Goal: Complete application form

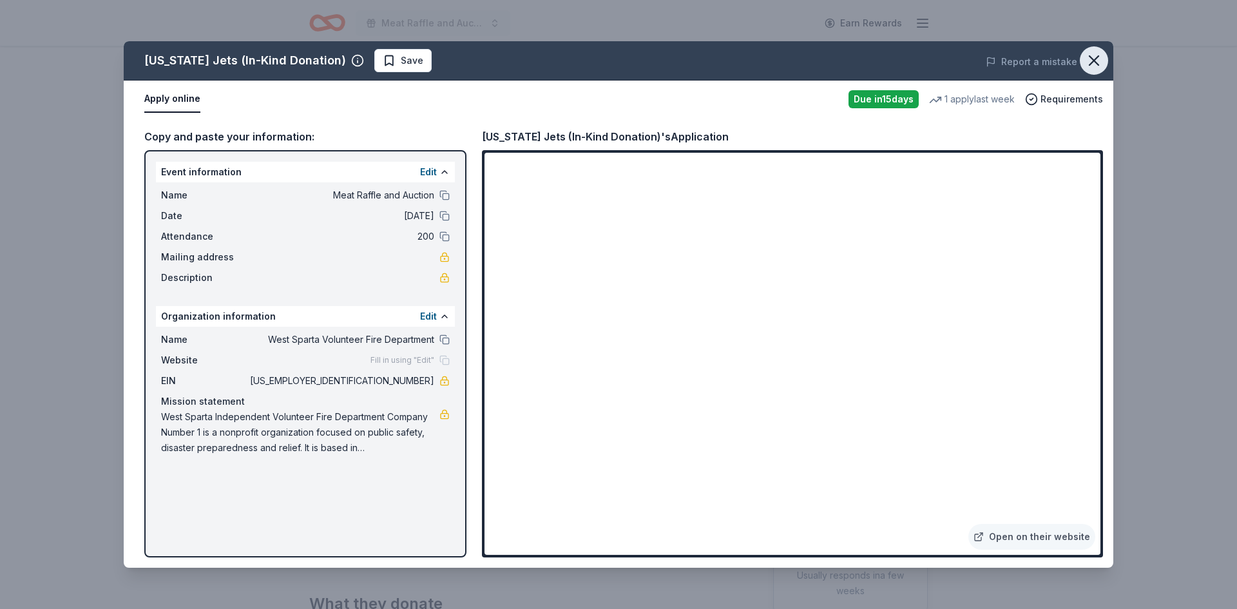
click at [1098, 64] on icon "button" at bounding box center [1093, 60] width 9 height 9
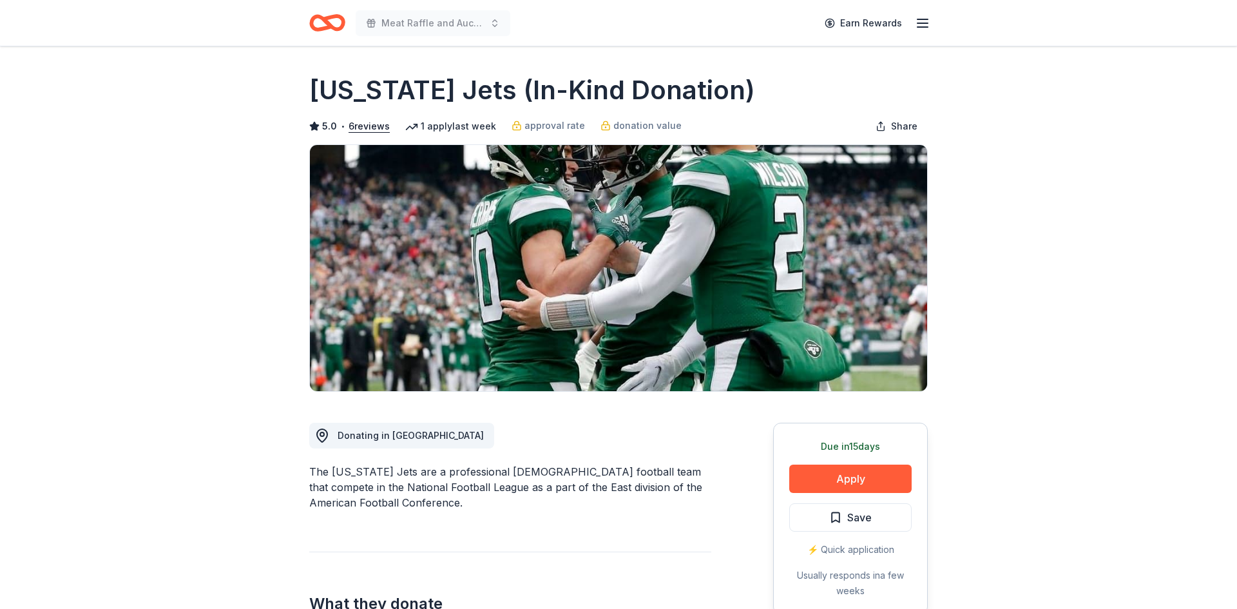
click at [337, 20] on icon "Home" at bounding box center [327, 23] width 36 height 30
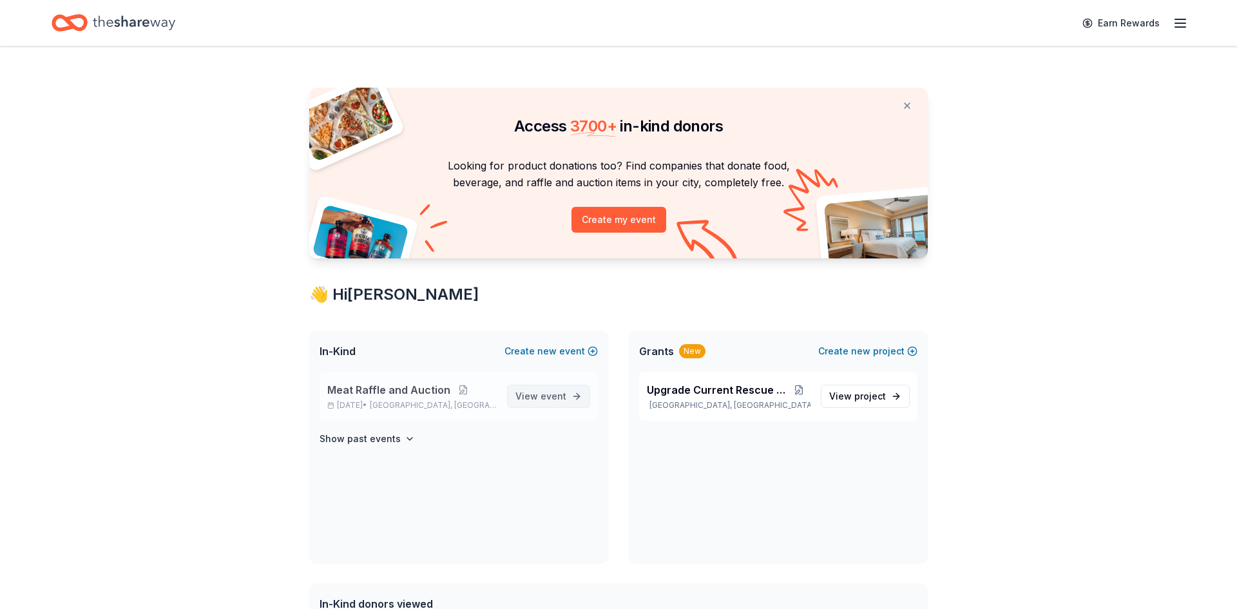
click at [531, 395] on span "View event" at bounding box center [540, 395] width 51 height 15
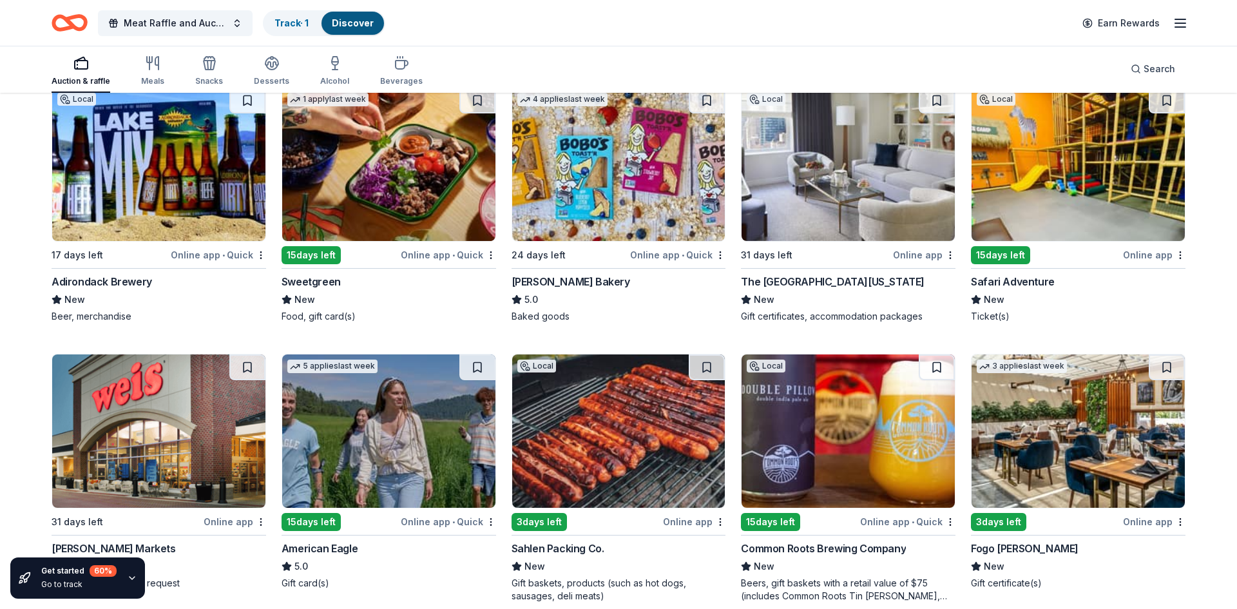
scroll to position [1352, 0]
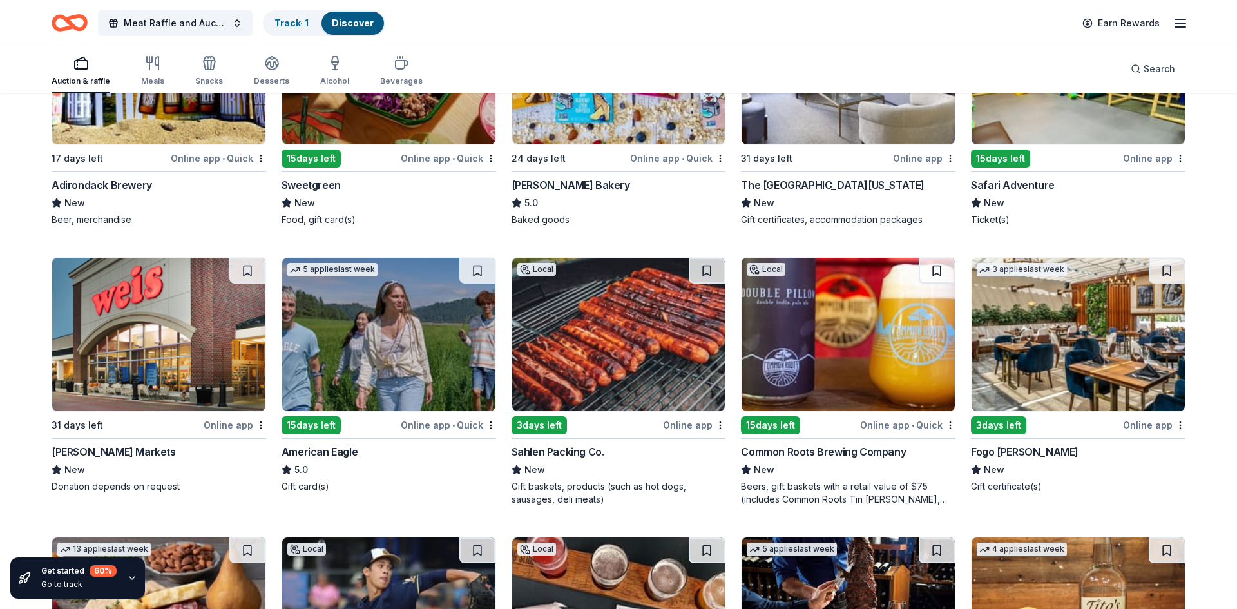
click at [643, 321] on img at bounding box center [618, 334] width 213 height 153
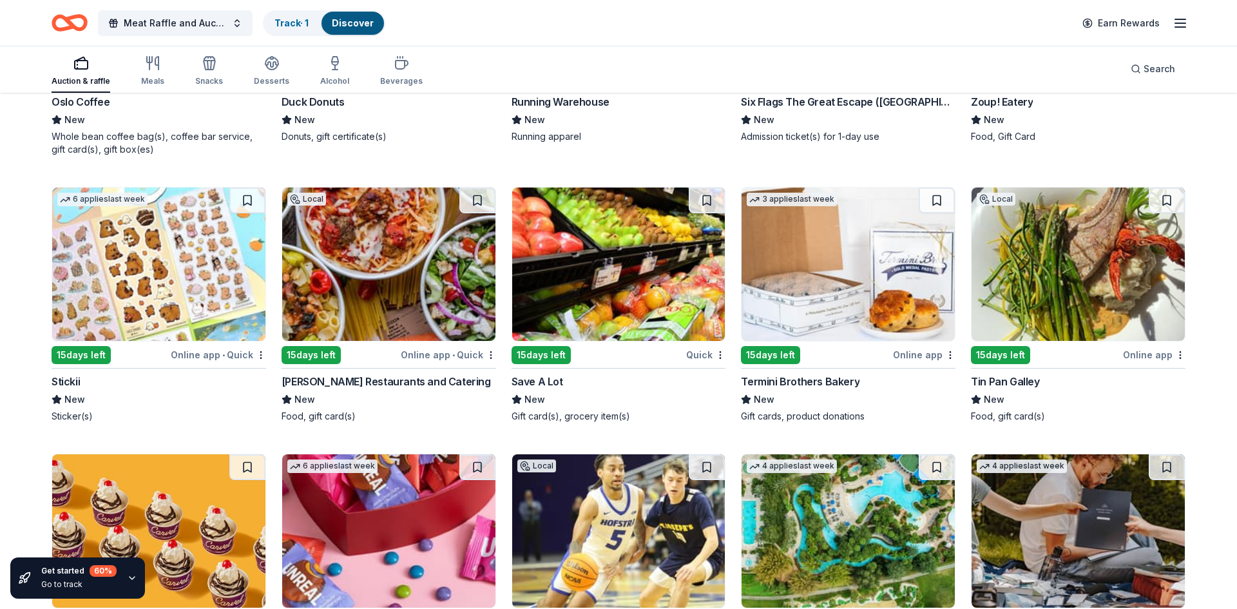
scroll to position [4207, 0]
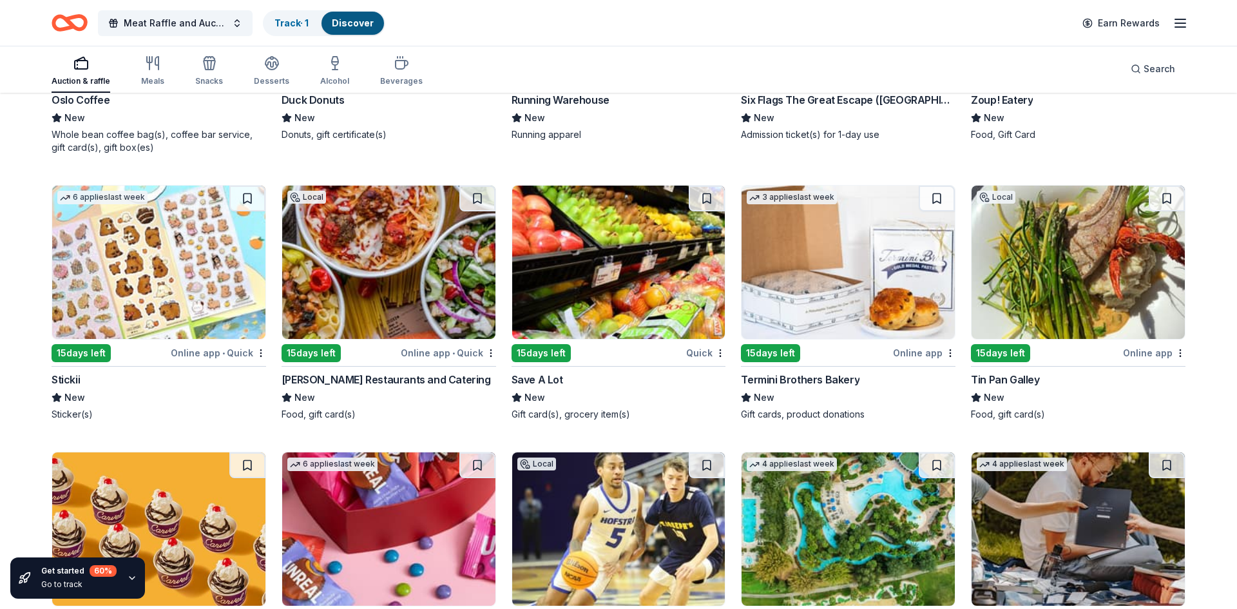
click at [609, 307] on img at bounding box center [618, 262] width 213 height 153
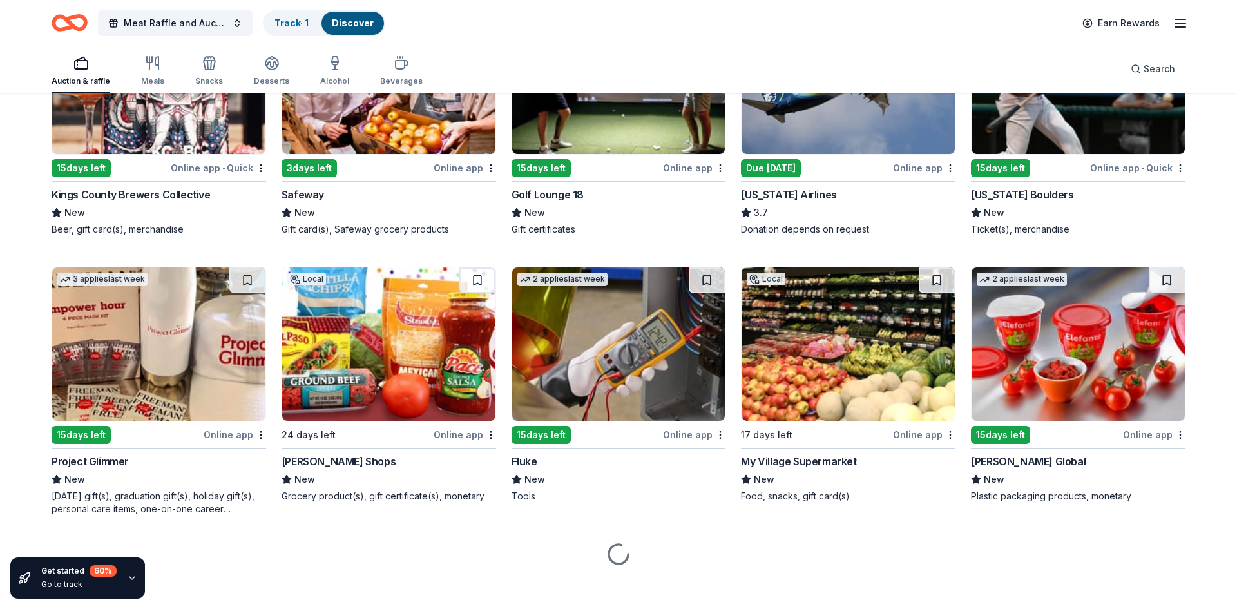
scroll to position [5773, 0]
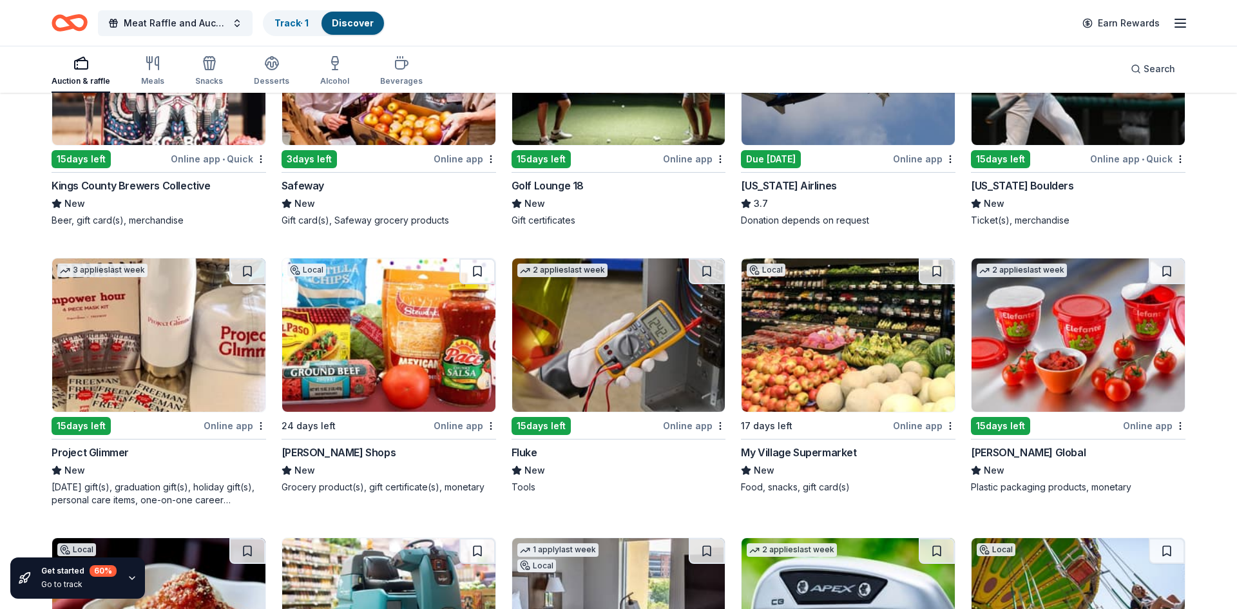
click at [654, 342] on img at bounding box center [618, 334] width 213 height 153
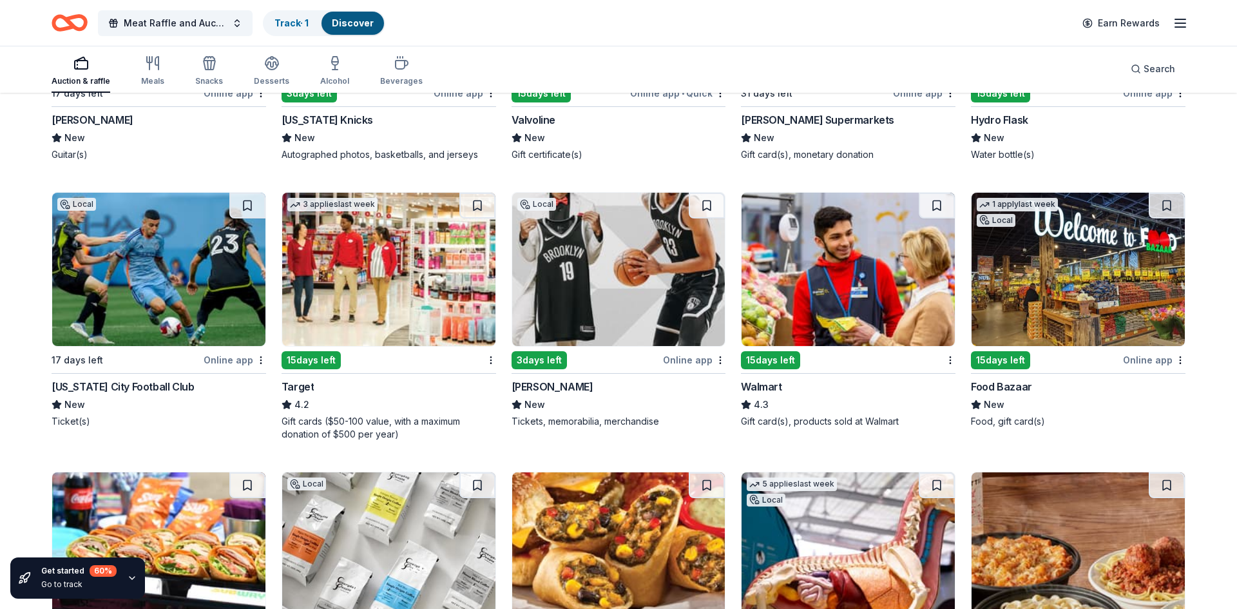
scroll to position [6645, 0]
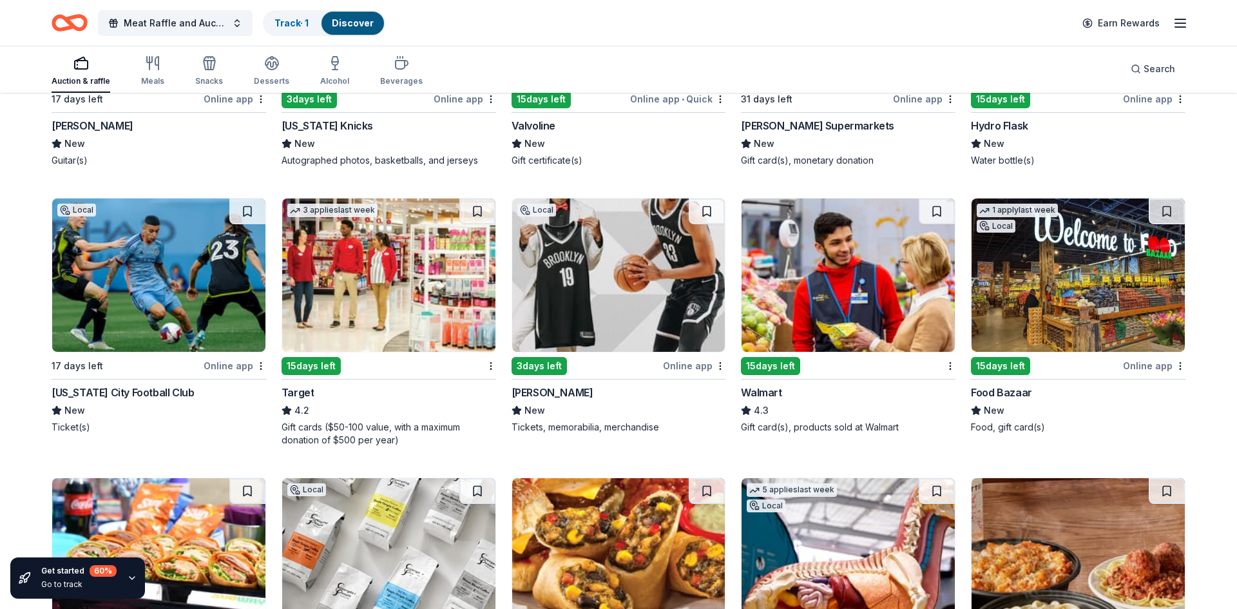
click at [839, 272] on img at bounding box center [847, 274] width 213 height 153
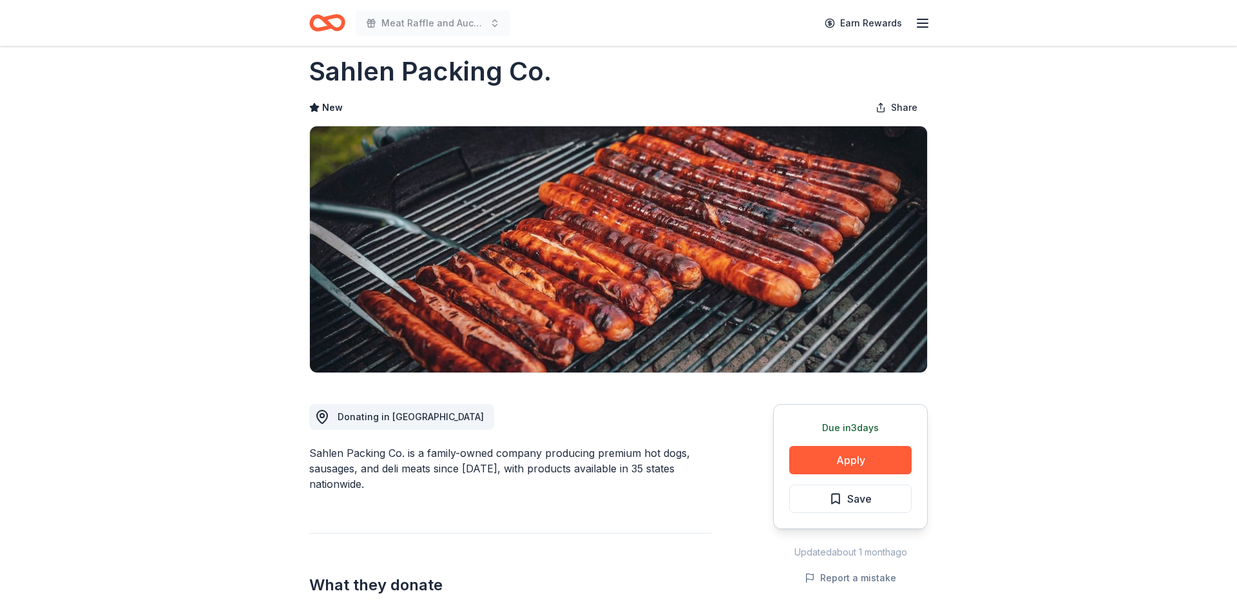
scroll to position [13, 0]
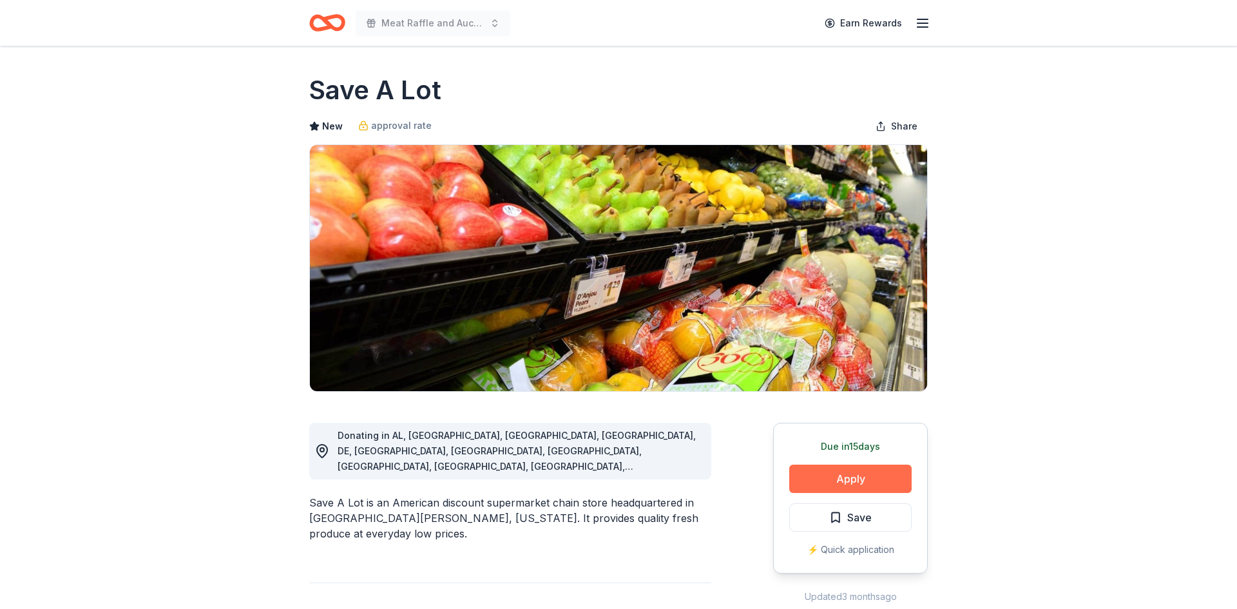
click at [846, 479] on button "Apply" at bounding box center [850, 478] width 122 height 28
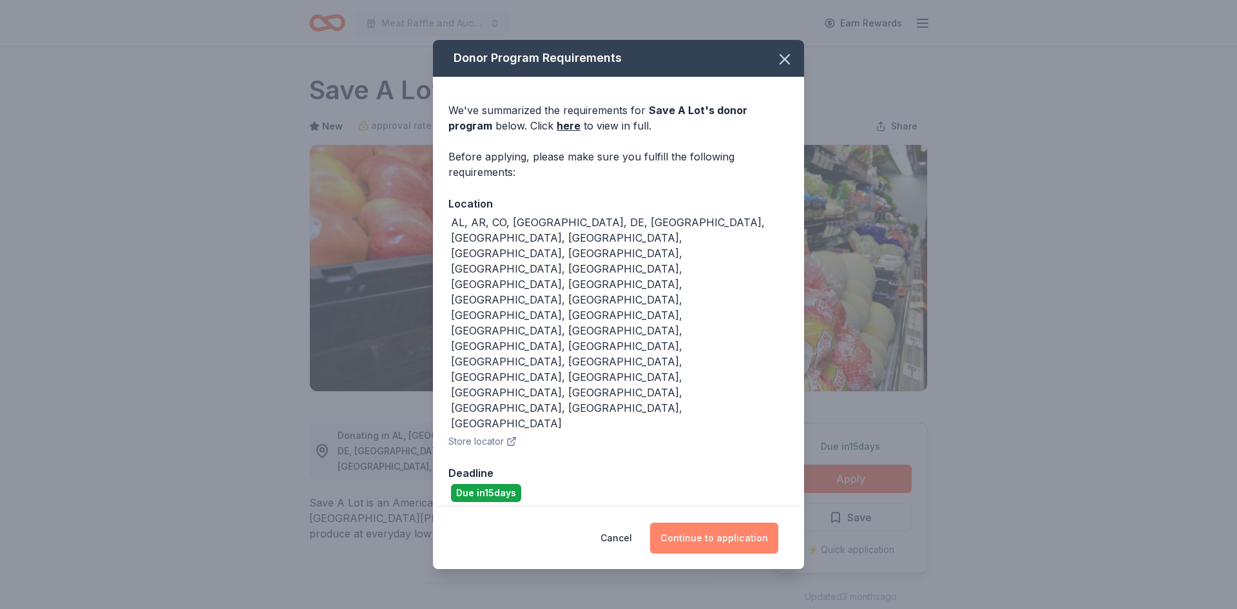
click at [743, 522] on button "Continue to application" at bounding box center [714, 537] width 128 height 31
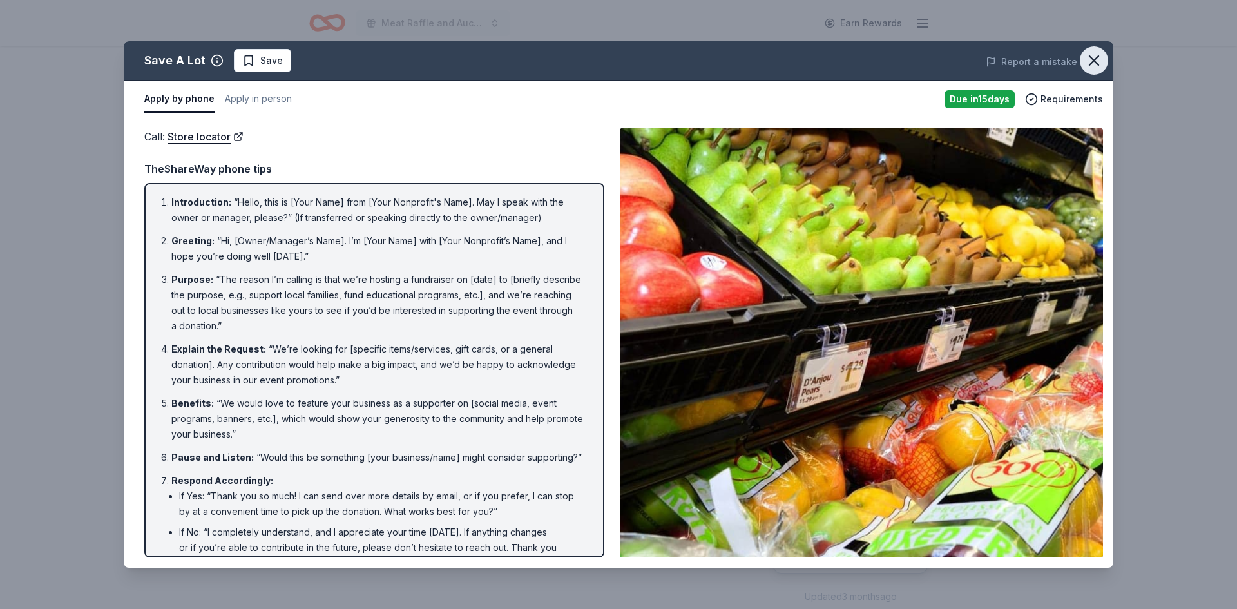
click at [1094, 58] on icon "button" at bounding box center [1093, 60] width 9 height 9
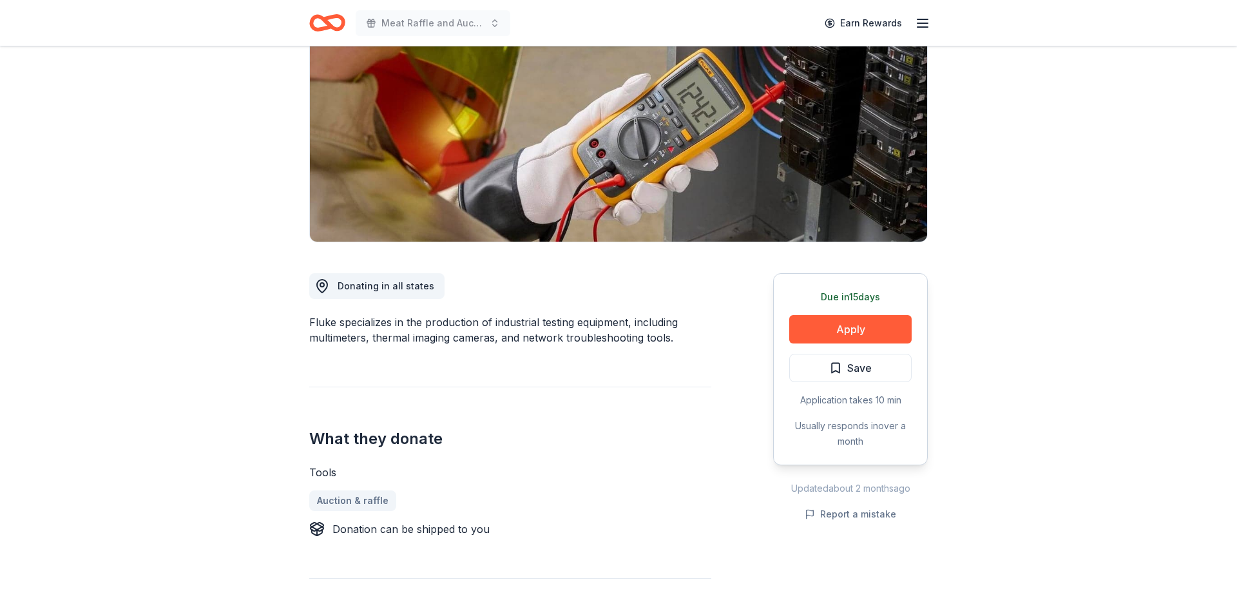
scroll to position [155, 0]
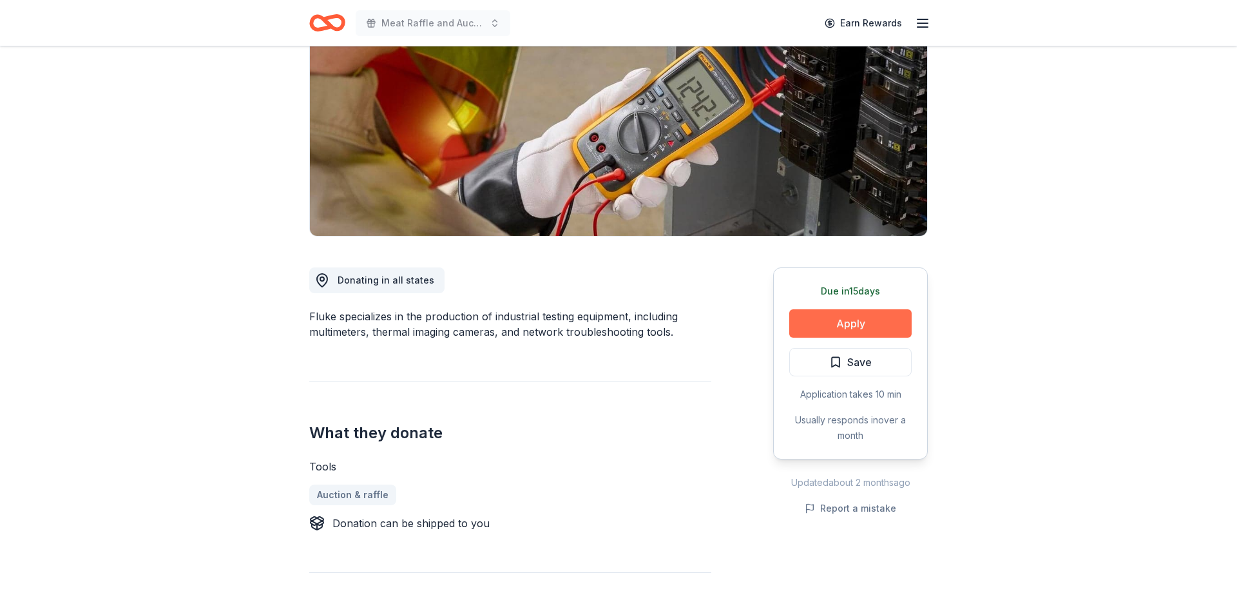
click at [870, 324] on button "Apply" at bounding box center [850, 323] width 122 height 28
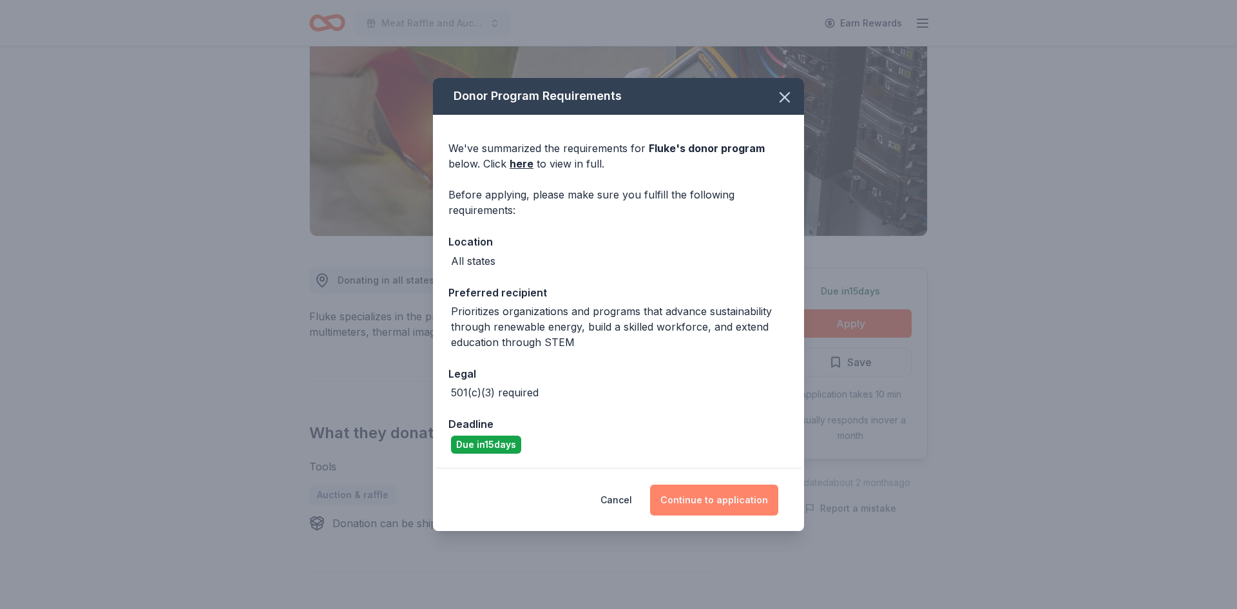
click at [691, 499] on button "Continue to application" at bounding box center [714, 499] width 128 height 31
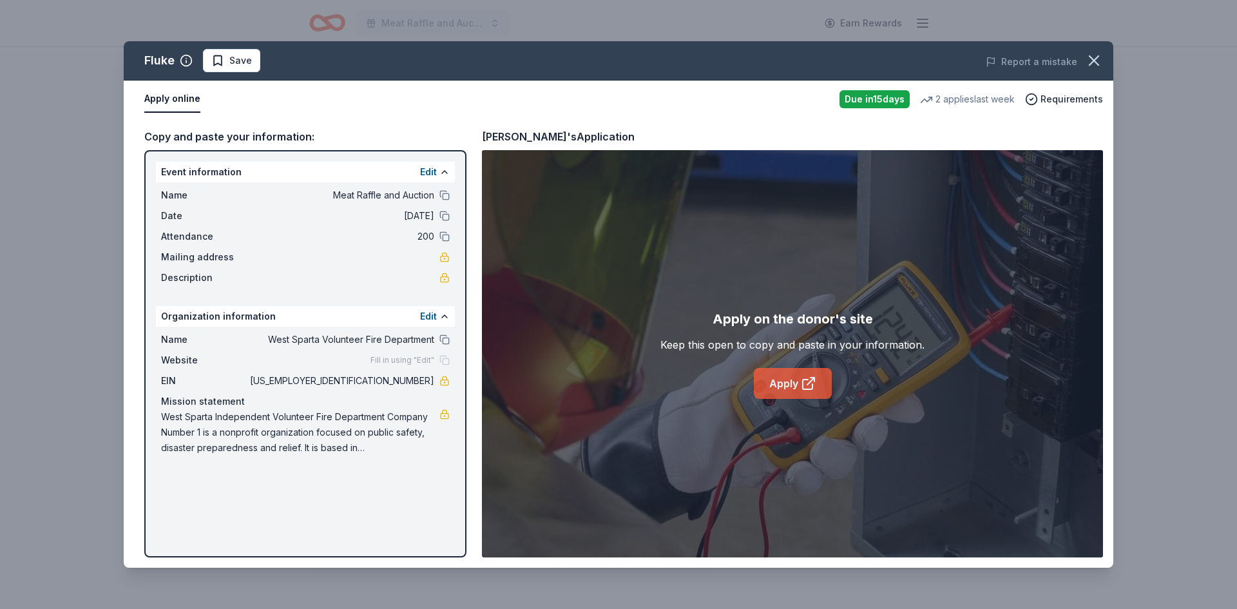
click at [790, 384] on link "Apply" at bounding box center [793, 383] width 78 height 31
click at [1103, 65] on button "button" at bounding box center [1094, 60] width 28 height 28
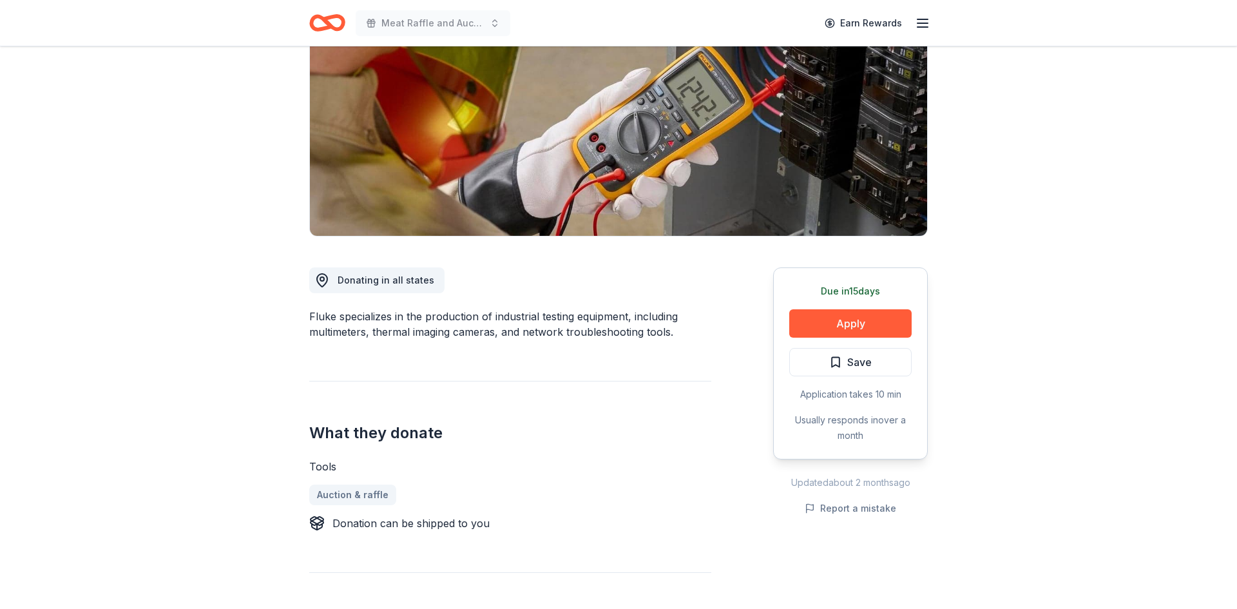
click at [326, 21] on icon "Home" at bounding box center [333, 22] width 20 height 13
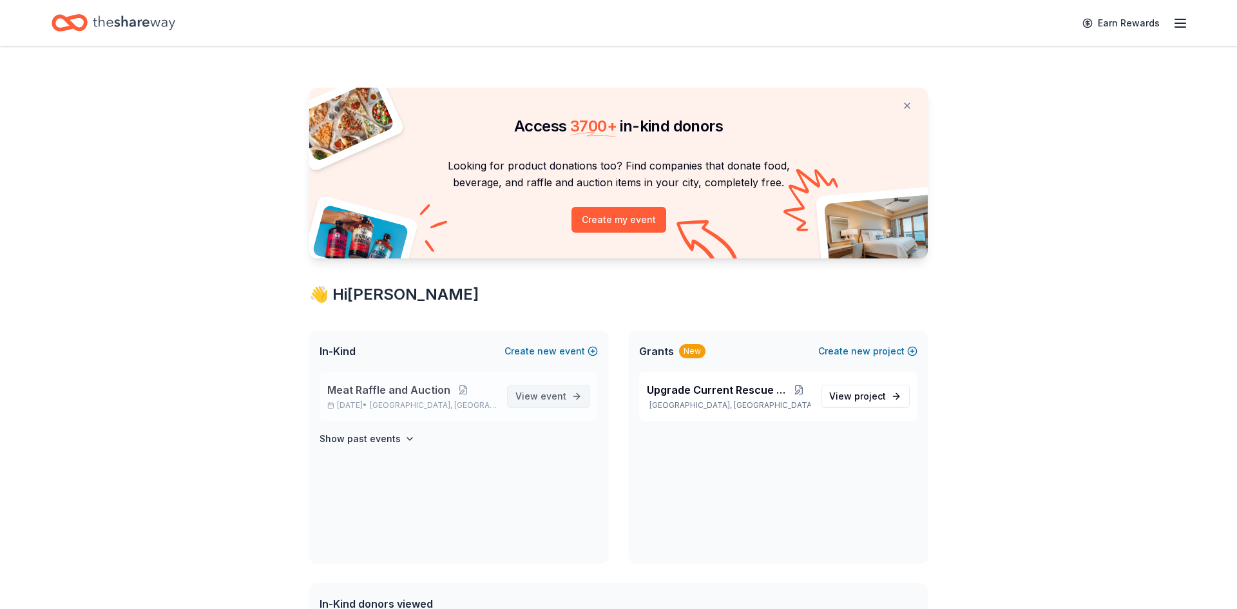
click at [557, 395] on span "event" at bounding box center [553, 395] width 26 height 11
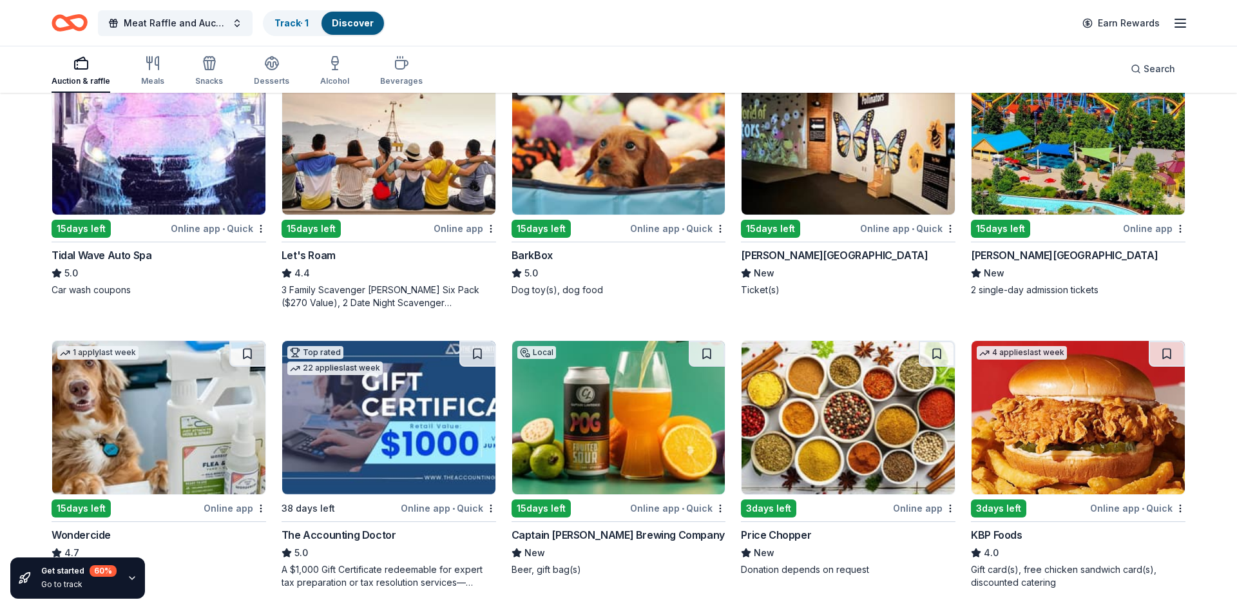
scroll to position [446, 0]
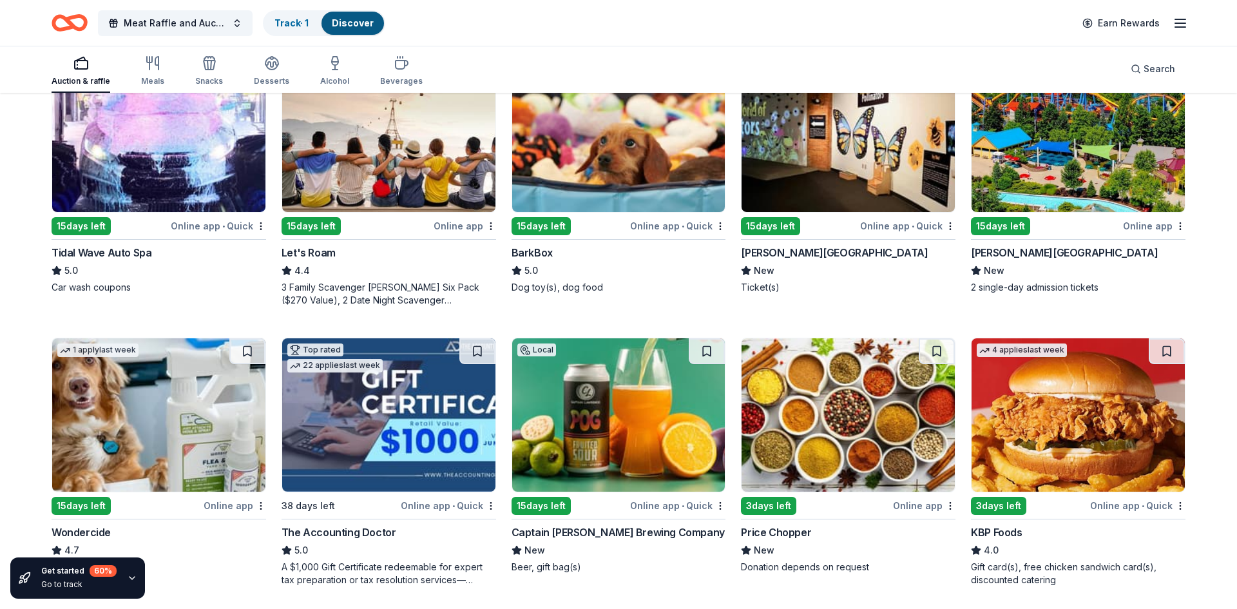
click at [151, 394] on img at bounding box center [158, 414] width 213 height 153
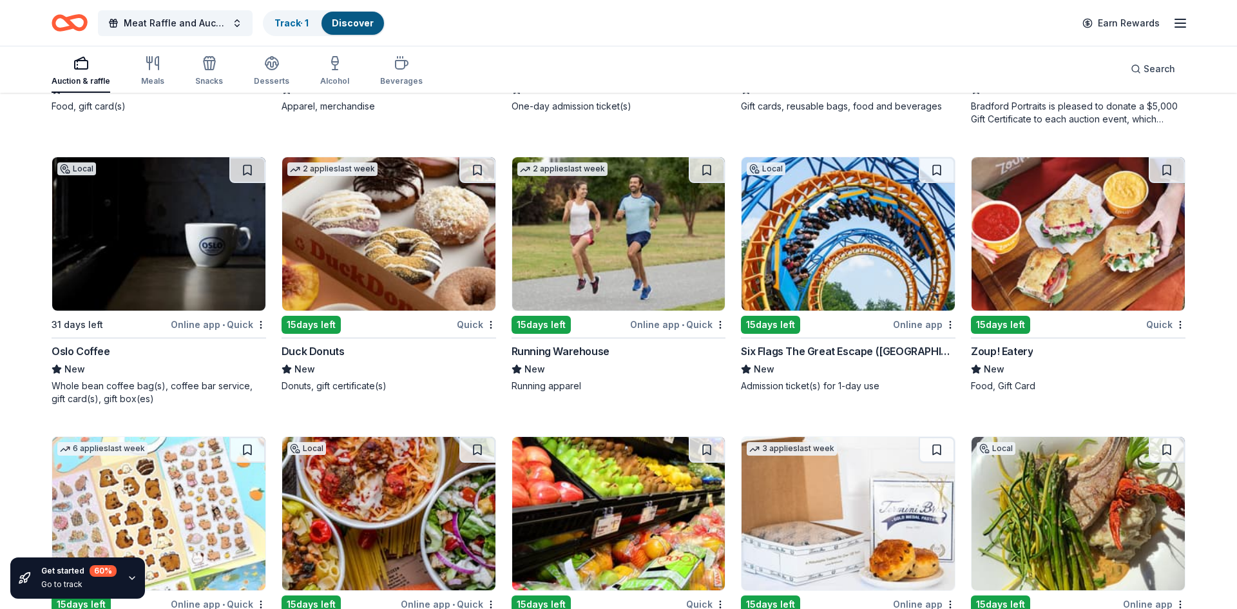
scroll to position [3958, 0]
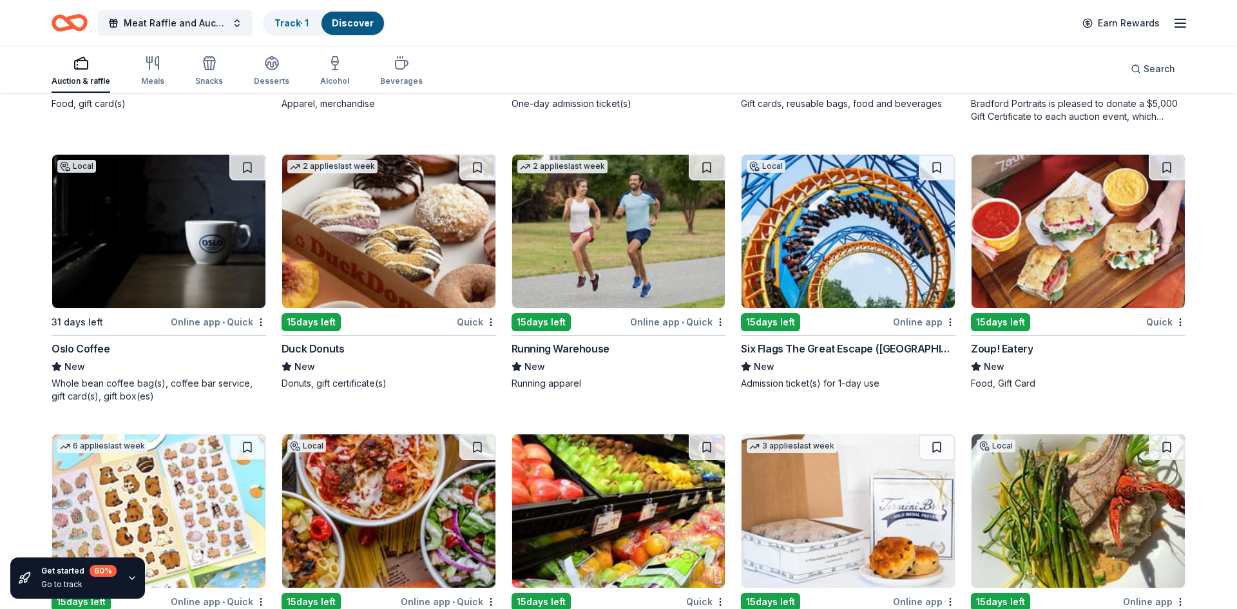
click at [605, 247] on img at bounding box center [618, 231] width 213 height 153
